Goal: Book appointment/travel/reservation

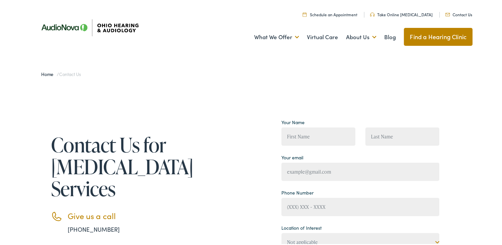
click at [108, 29] on img at bounding box center [90, 26] width 110 height 38
